Goal: Transaction & Acquisition: Purchase product/service

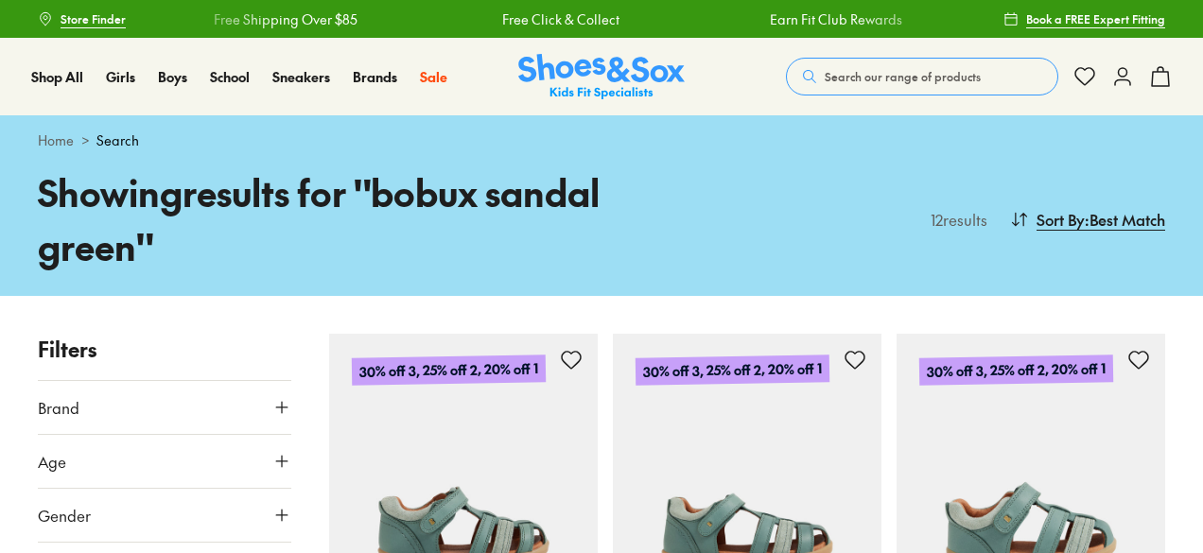
drag, startPoint x: 0, startPoint y: 0, endPoint x: 879, endPoint y: 90, distance: 884.0
click at [879, 90] on button "Search our range of products" at bounding box center [922, 77] width 272 height 38
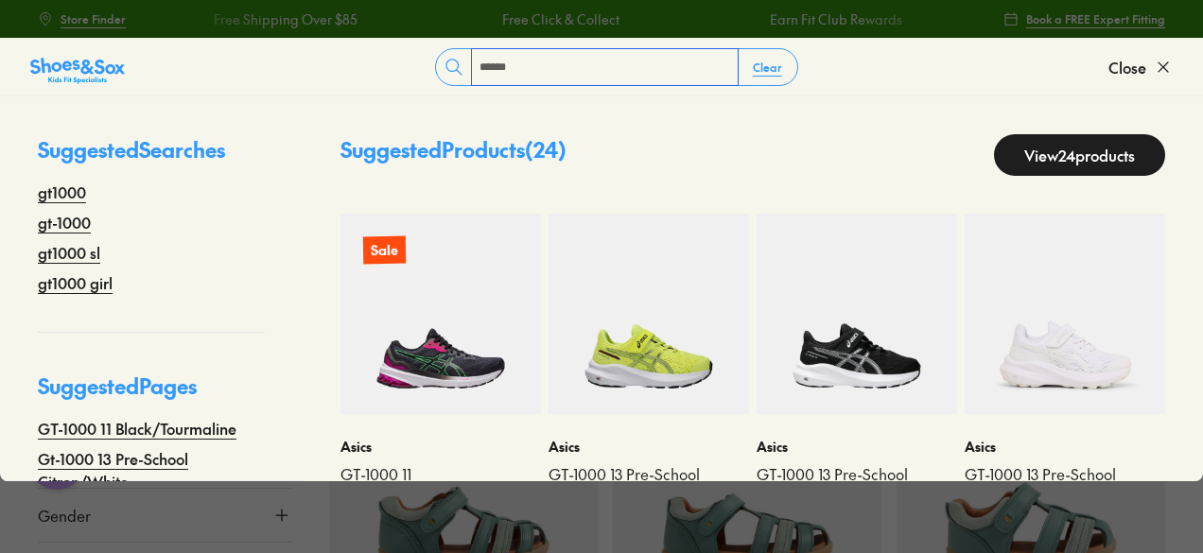
type input "******"
click at [1080, 173] on link "View 24 products" at bounding box center [1079, 155] width 171 height 42
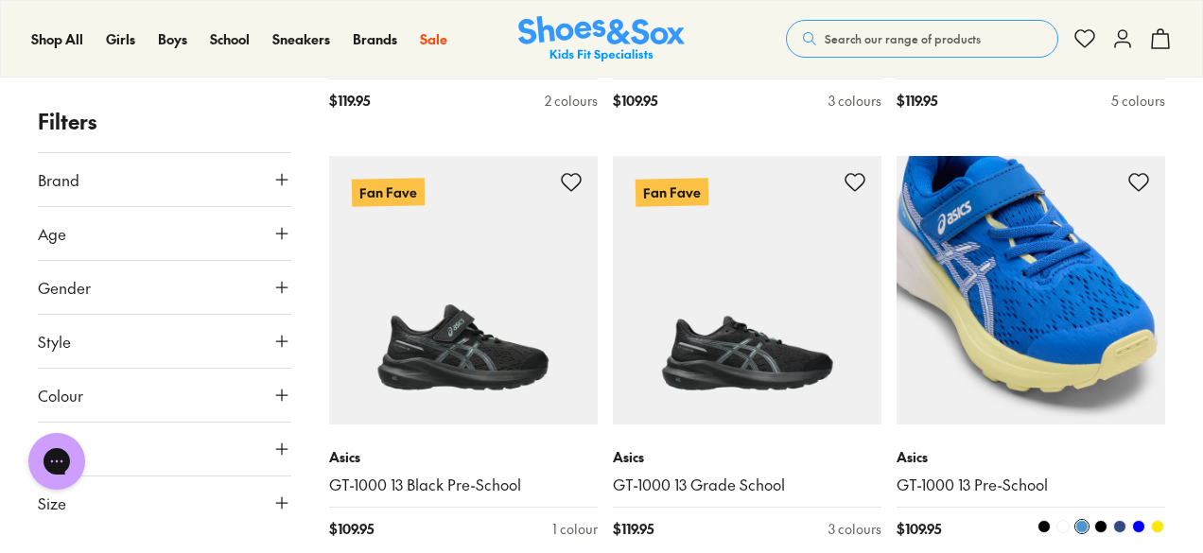
scroll to position [2644, 0]
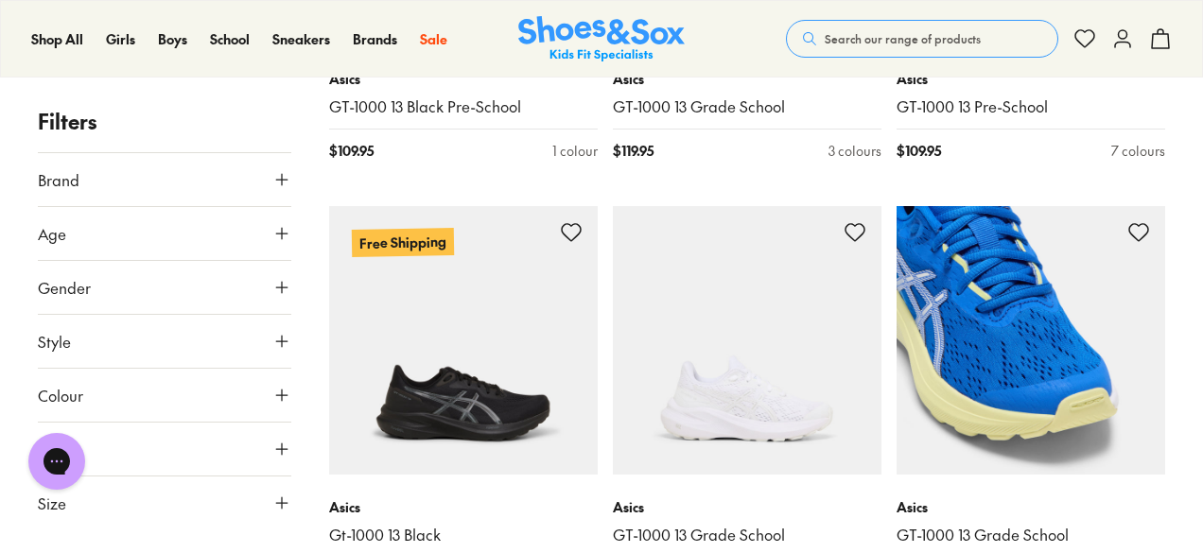
click at [1057, 391] on img at bounding box center [1030, 340] width 269 height 269
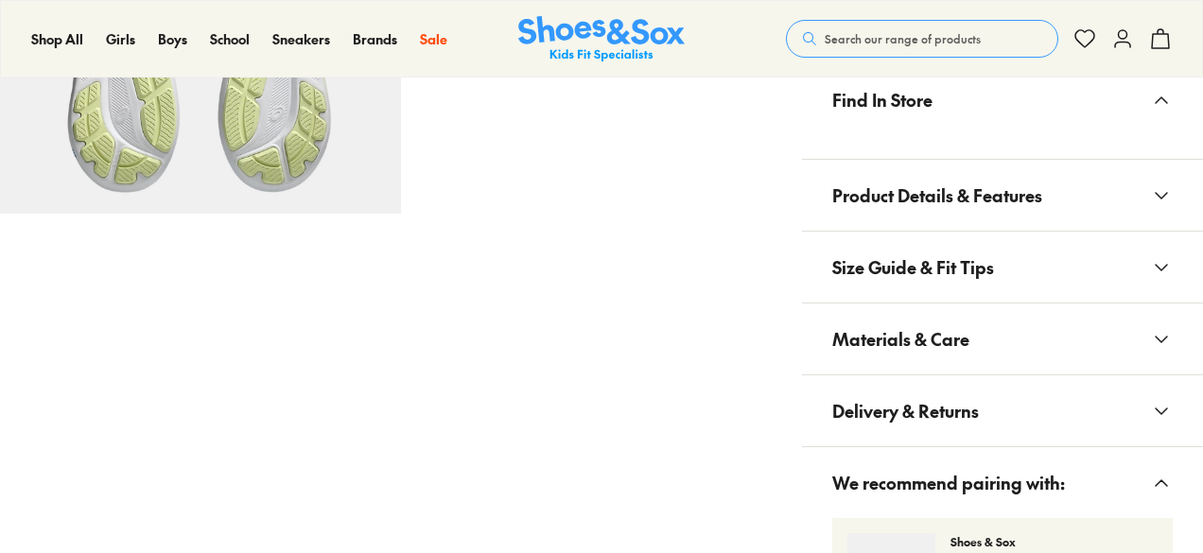
scroll to position [1135, 0]
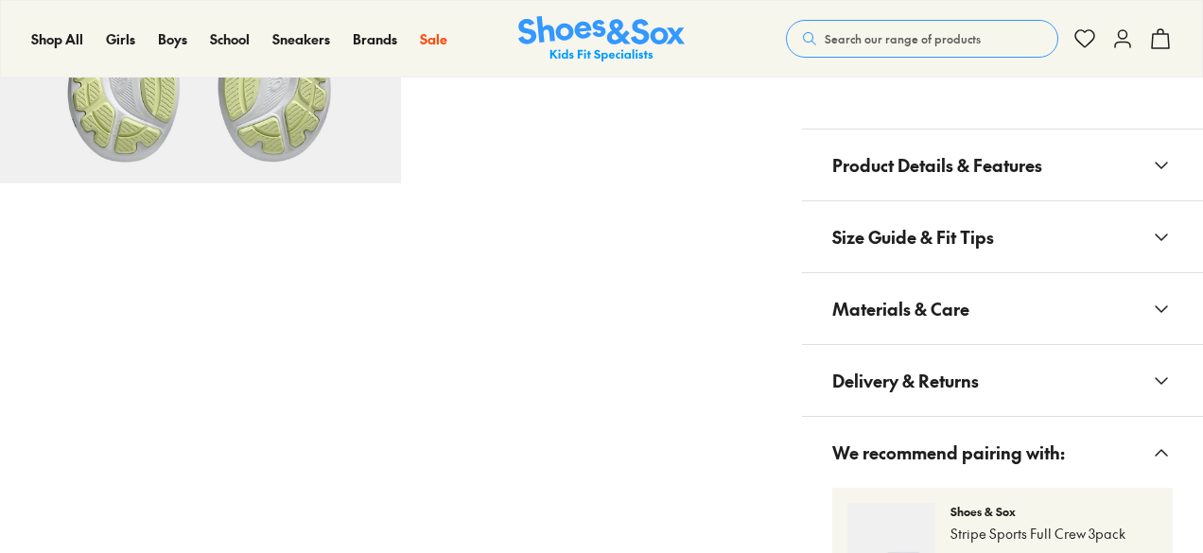
select select "*"
click at [957, 296] on span "Materials & Care" at bounding box center [900, 309] width 137 height 56
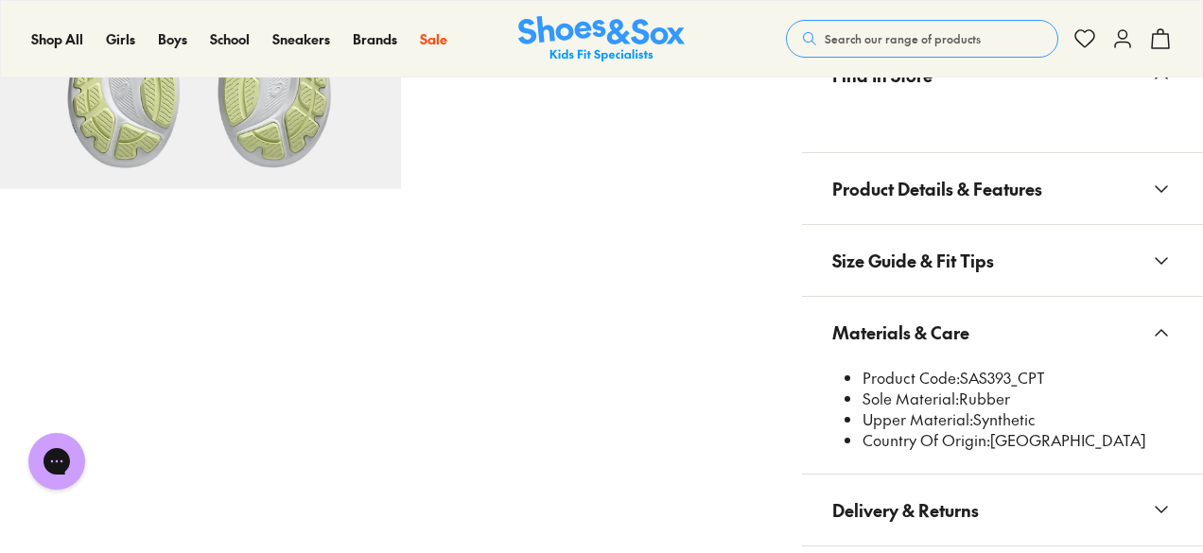
scroll to position [0, 0]
drag, startPoint x: 961, startPoint y: 379, endPoint x: 1054, endPoint y: 374, distance: 93.8
click at [1054, 374] on li "Product Code: SAS393_CPT" at bounding box center [1017, 378] width 310 height 21
copy li "SAS393_CPT"
